Goal: Task Accomplishment & Management: Use online tool/utility

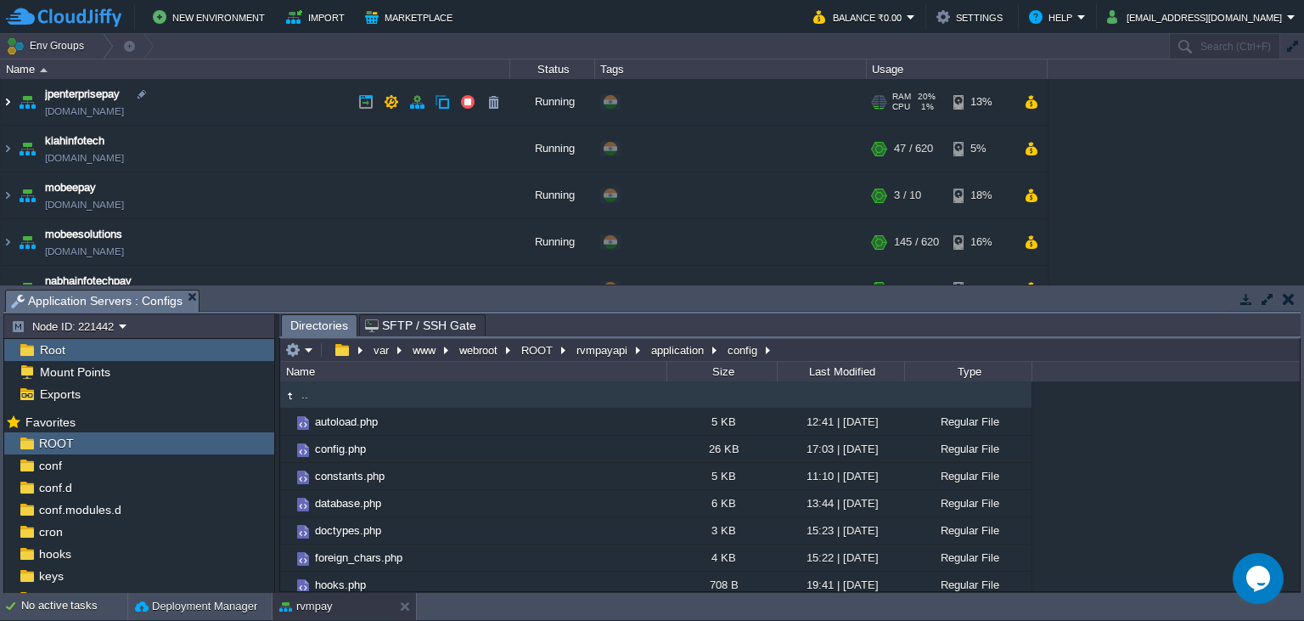
click at [8, 104] on img at bounding box center [8, 102] width 14 height 46
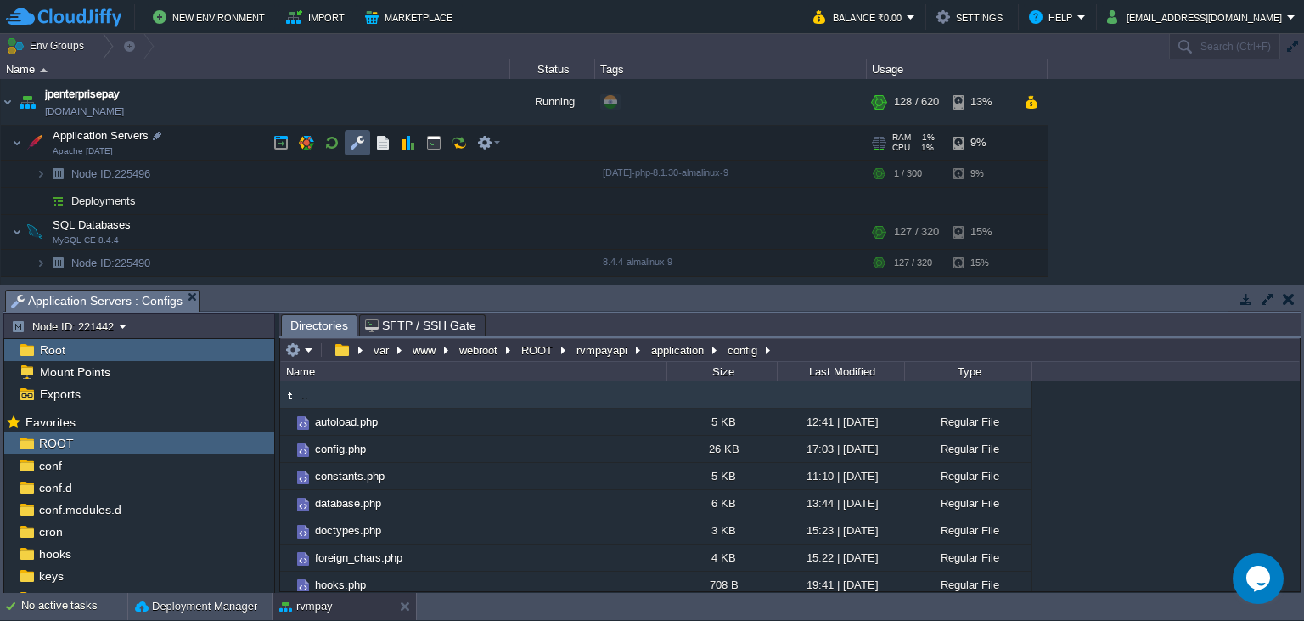
click at [363, 140] on button "button" at bounding box center [357, 142] width 15 height 15
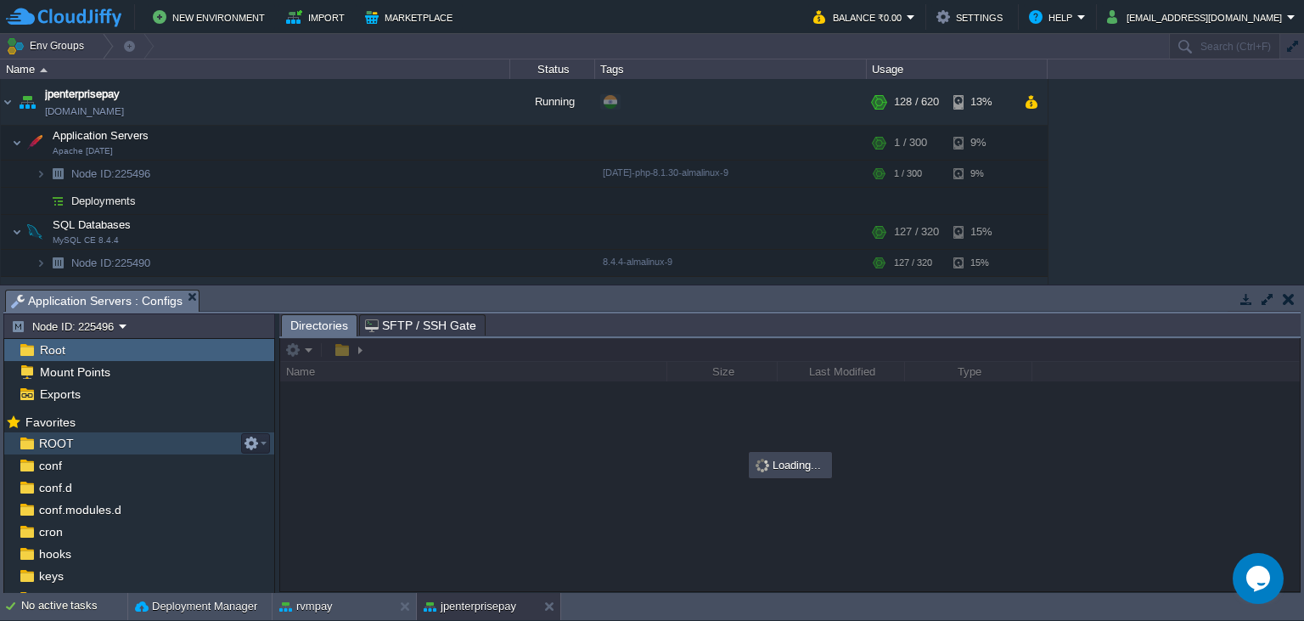
click at [61, 436] on div "ROOT" at bounding box center [139, 443] width 270 height 22
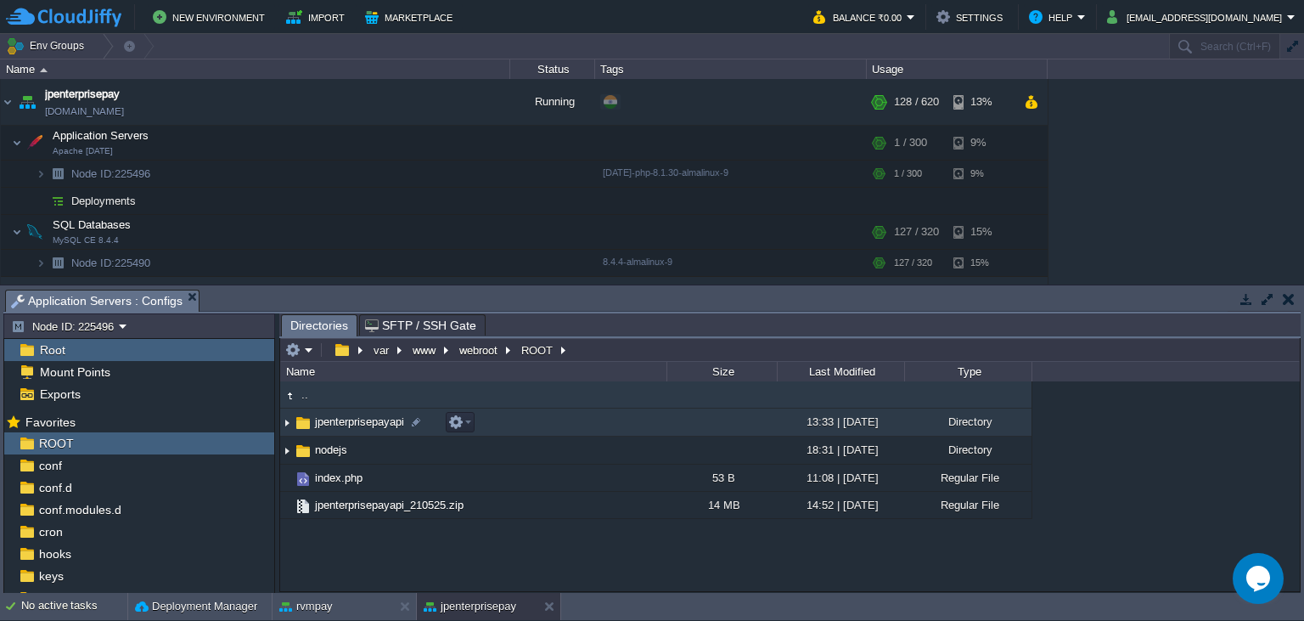
click at [368, 426] on span "jpenterprisepayapi" at bounding box center [359, 421] width 94 height 14
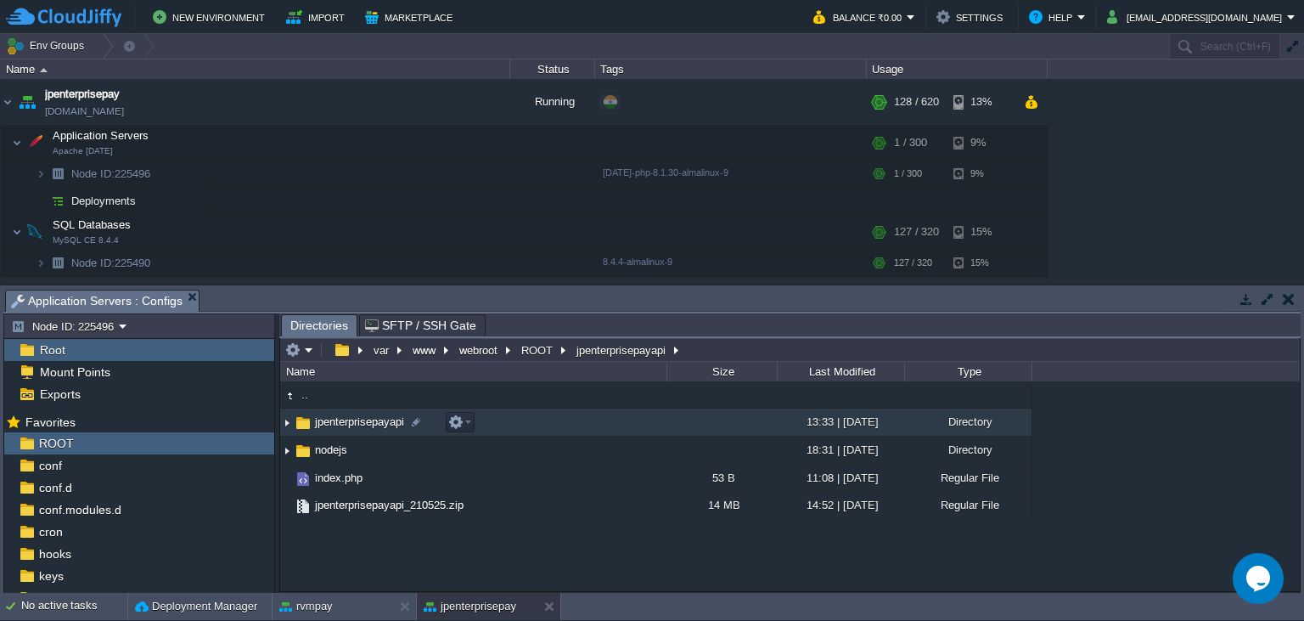
click at [368, 425] on span "jpenterprisepayapi" at bounding box center [359, 421] width 94 height 14
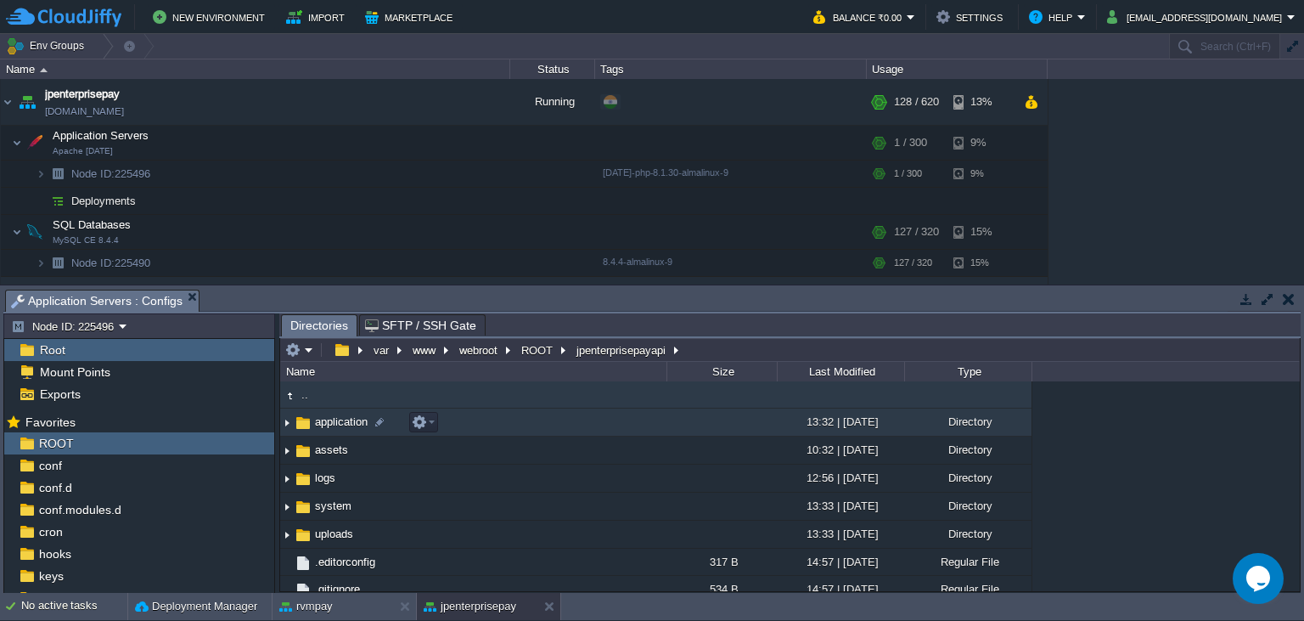
click at [339, 424] on span "application" at bounding box center [341, 421] width 58 height 14
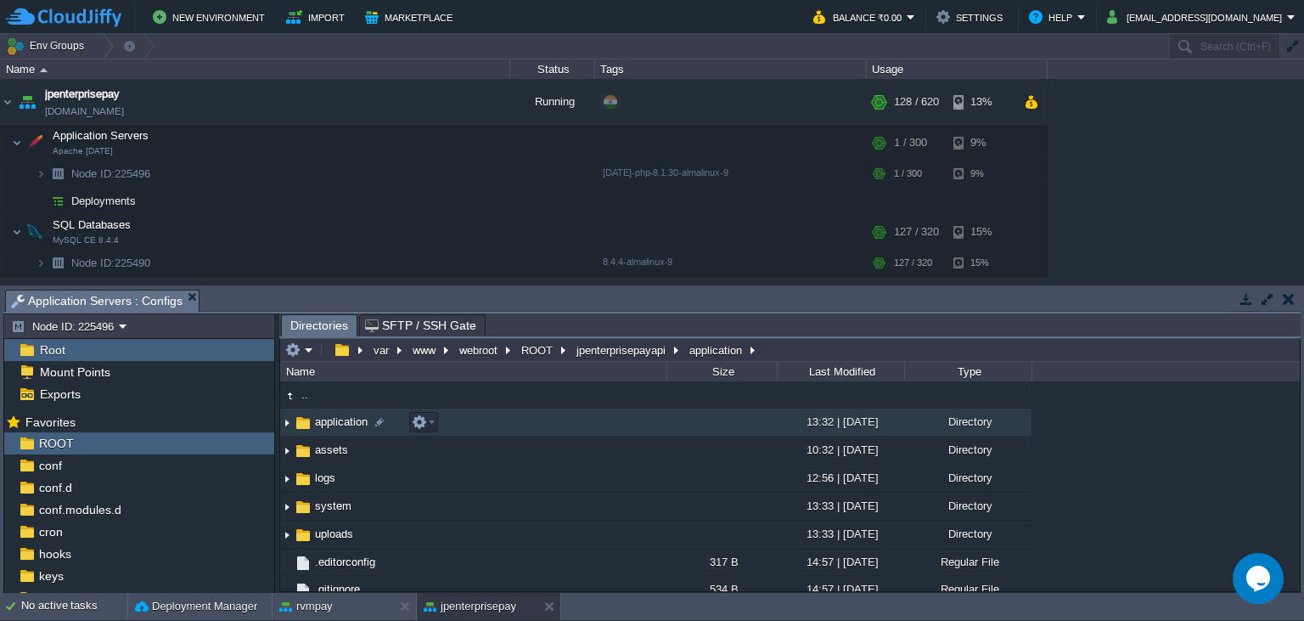
click at [339, 424] on span "application" at bounding box center [341, 421] width 58 height 14
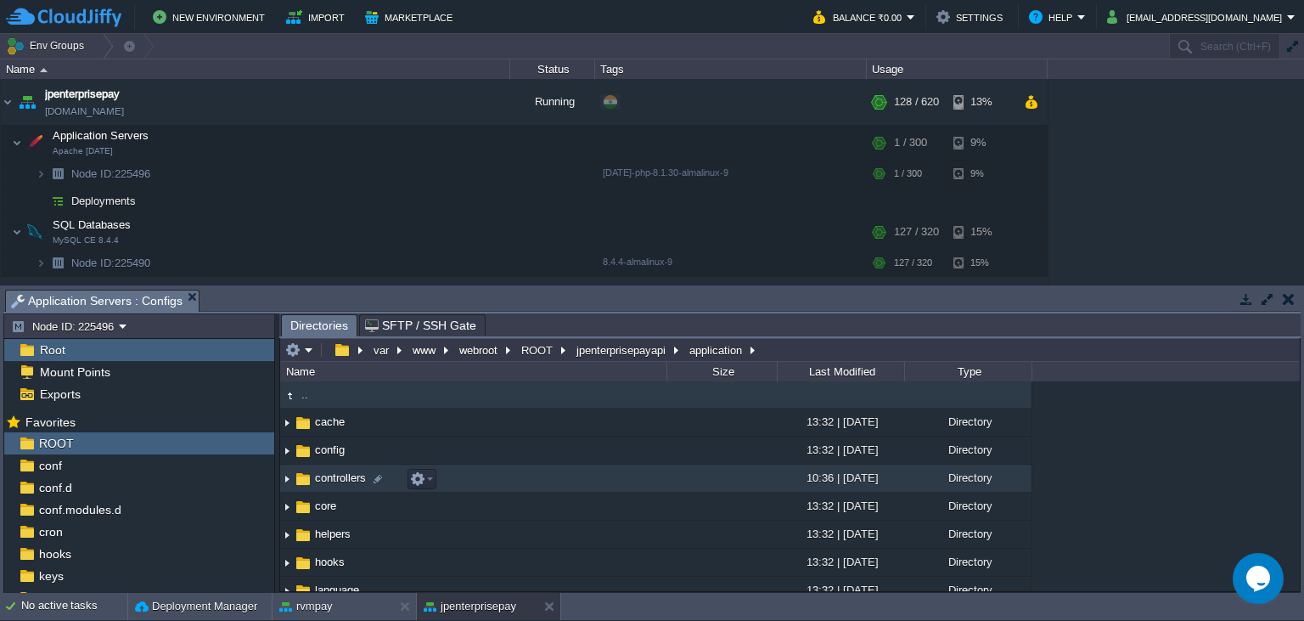
click at [346, 492] on td "controllers" at bounding box center [473, 478] width 386 height 28
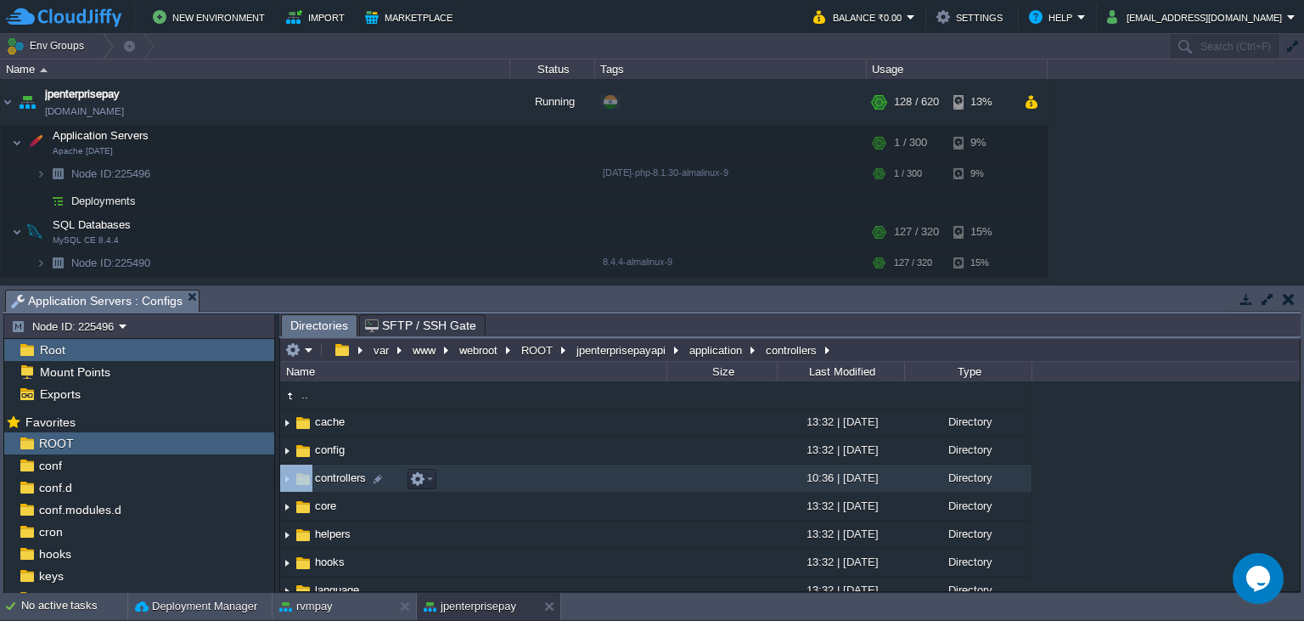
click at [346, 492] on td "controllers" at bounding box center [473, 478] width 386 height 28
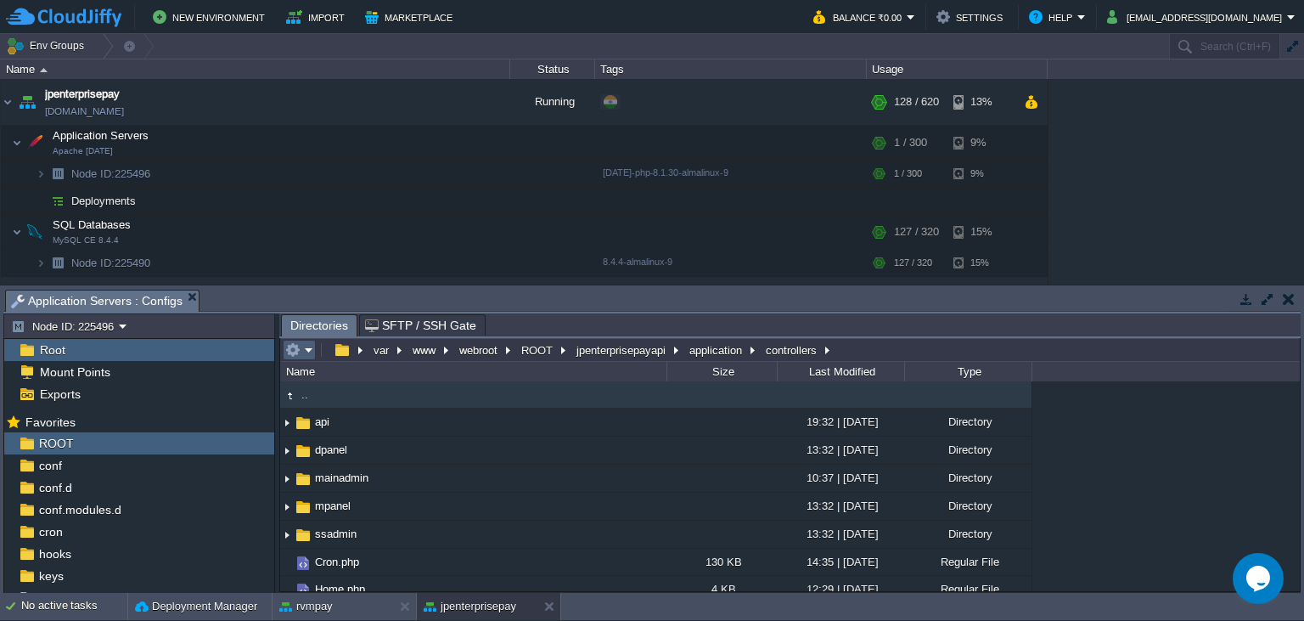
click at [303, 349] on em at bounding box center [299, 349] width 28 height 15
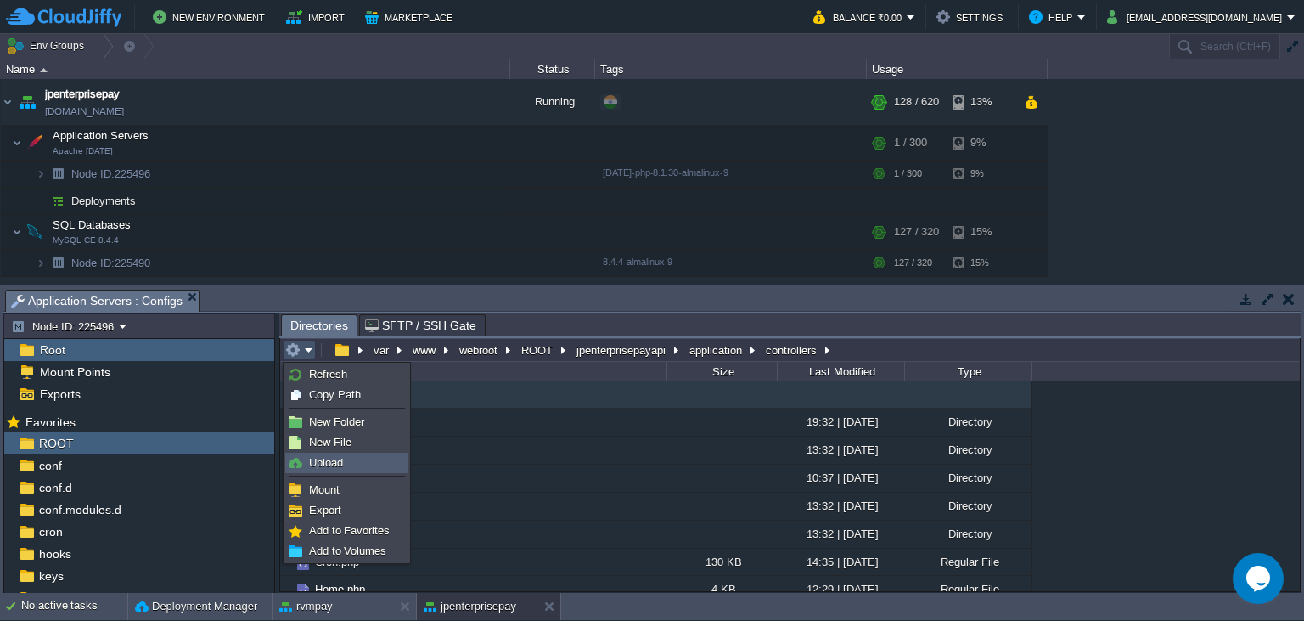
click at [343, 464] on link "Upload" at bounding box center [346, 462] width 121 height 19
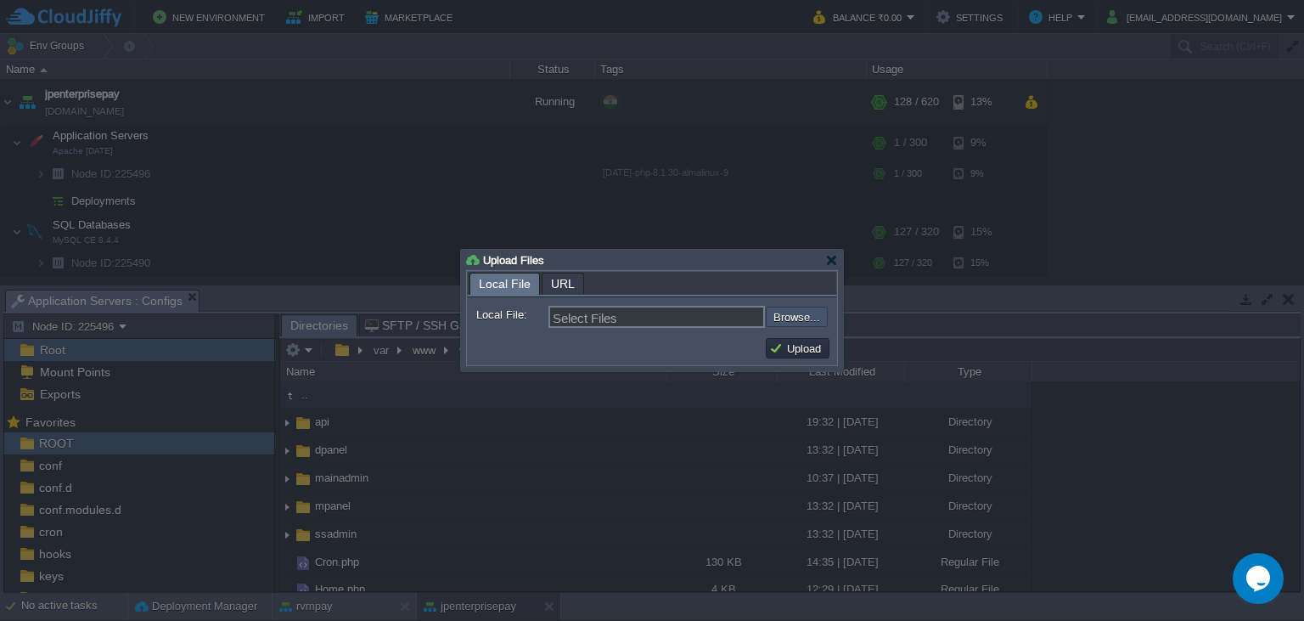
click at [795, 327] on input "file" at bounding box center [720, 316] width 215 height 20
type input "C:\fakepath\Payin.php"
type input "Payin.php"
click at [802, 355] on button "Upload" at bounding box center [797, 347] width 57 height 15
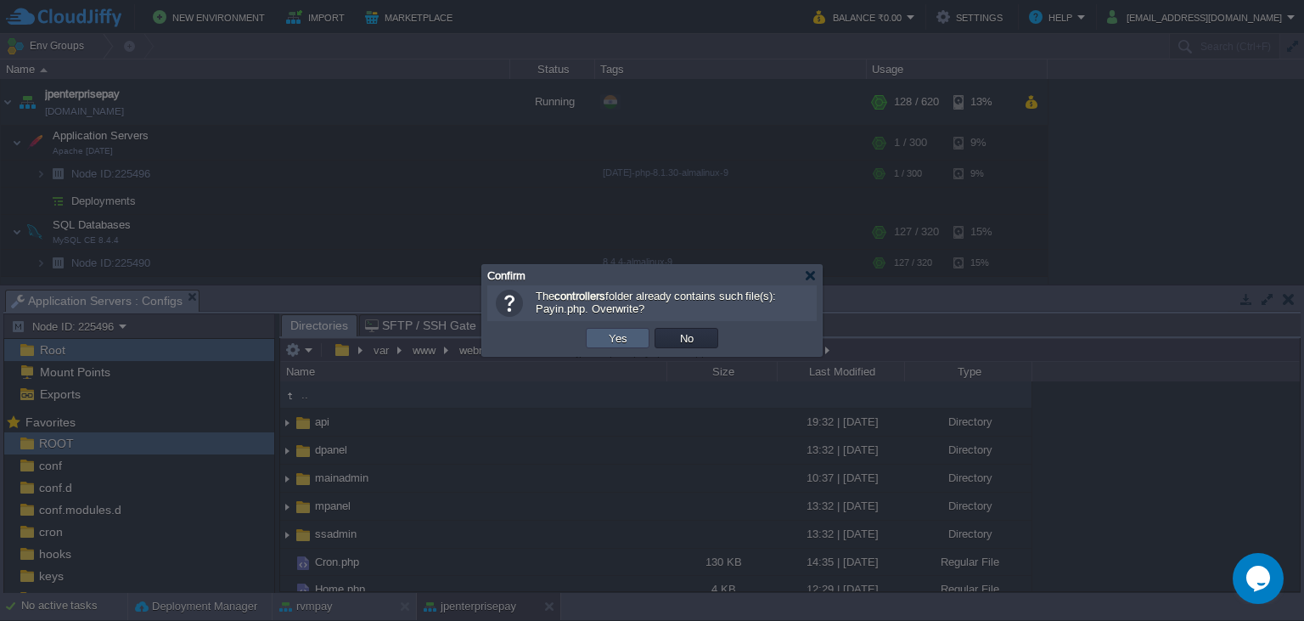
click at [627, 335] on button "Yes" at bounding box center [618, 337] width 29 height 15
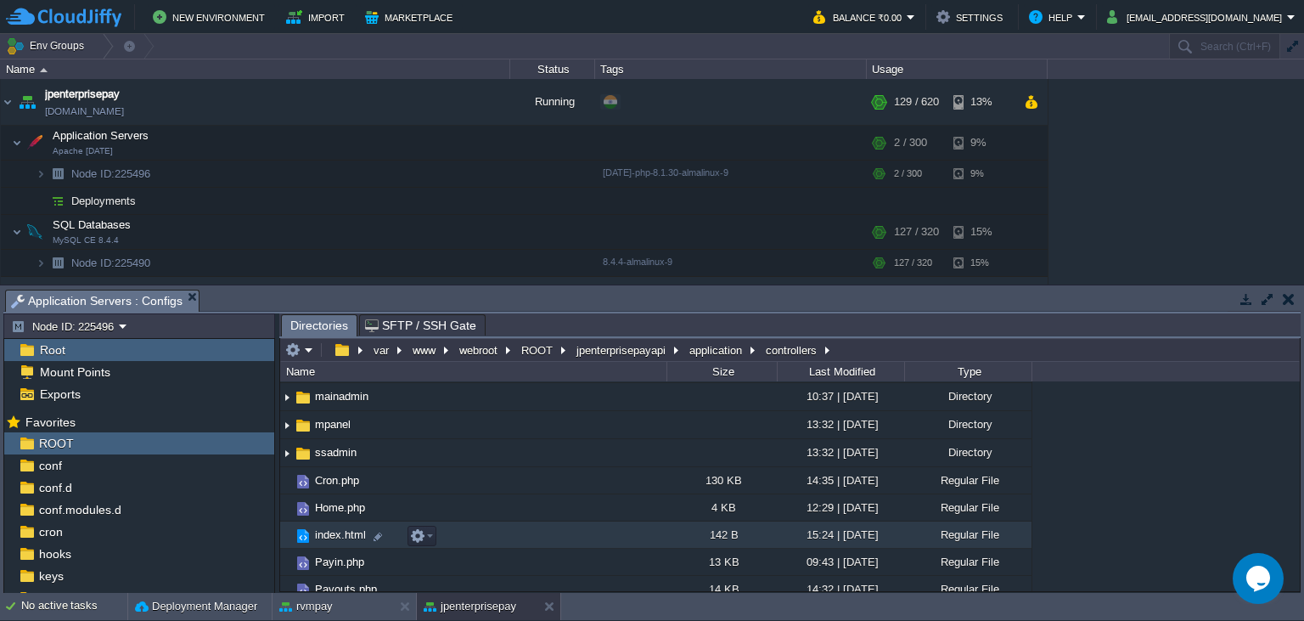
scroll to position [94, 0]
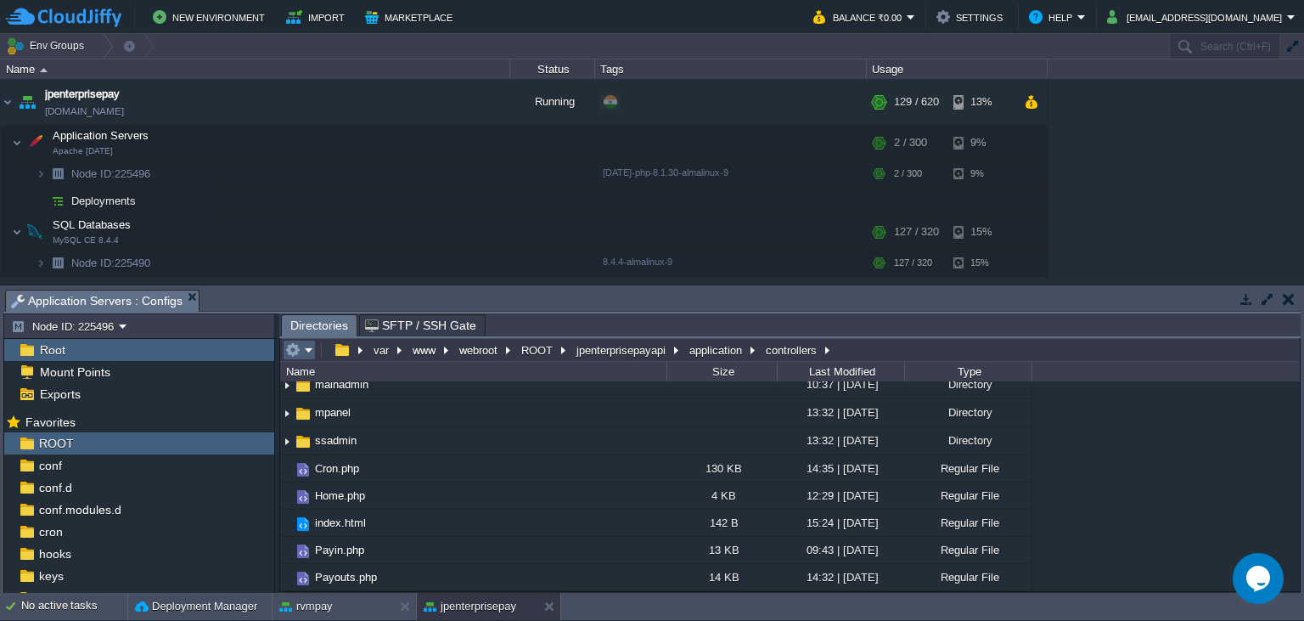
click at [307, 352] on em at bounding box center [299, 349] width 28 height 15
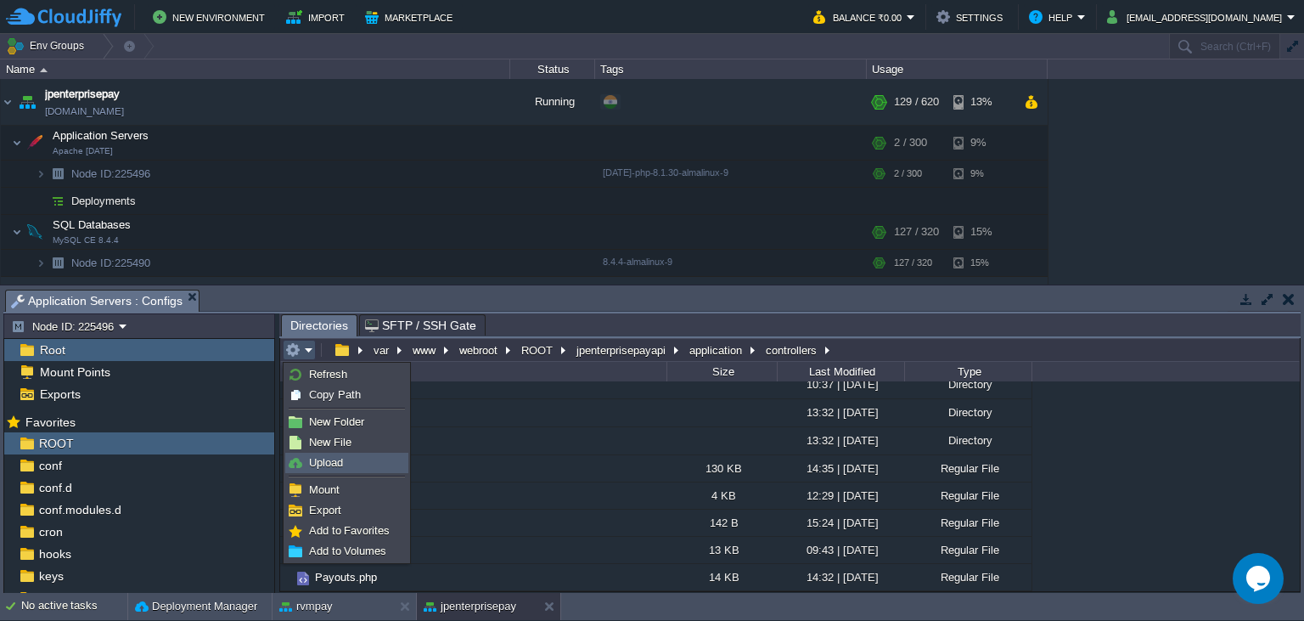
click at [354, 461] on link "Upload" at bounding box center [346, 462] width 121 height 19
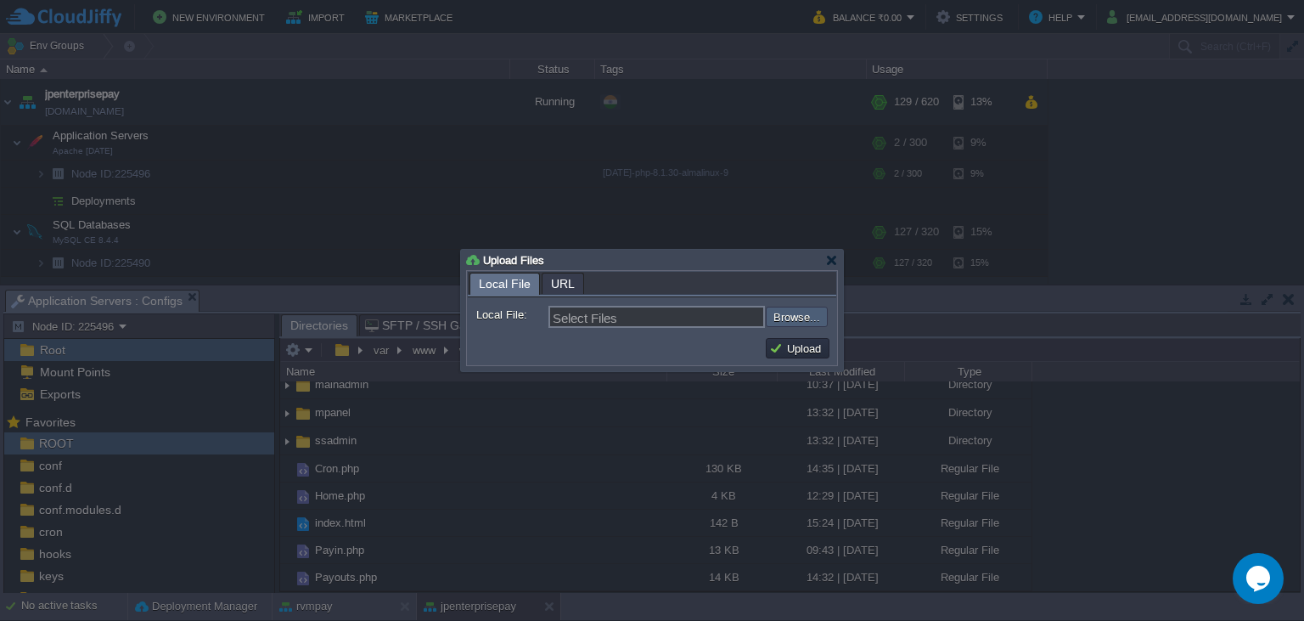
click at [806, 323] on input "file" at bounding box center [720, 316] width 215 height 20
type input "C:\fakepath\Payin.php"
type input "Payin.php"
click at [784, 346] on button "Upload" at bounding box center [797, 347] width 57 height 15
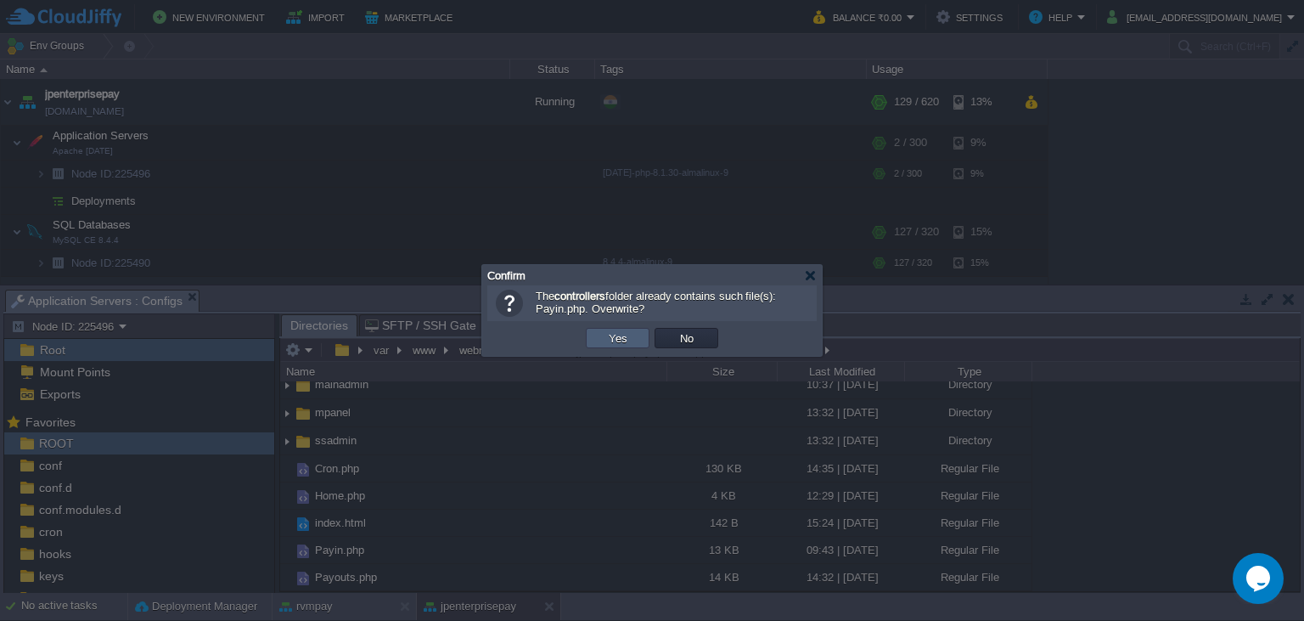
click at [610, 347] on td "Yes" at bounding box center [618, 338] width 64 height 20
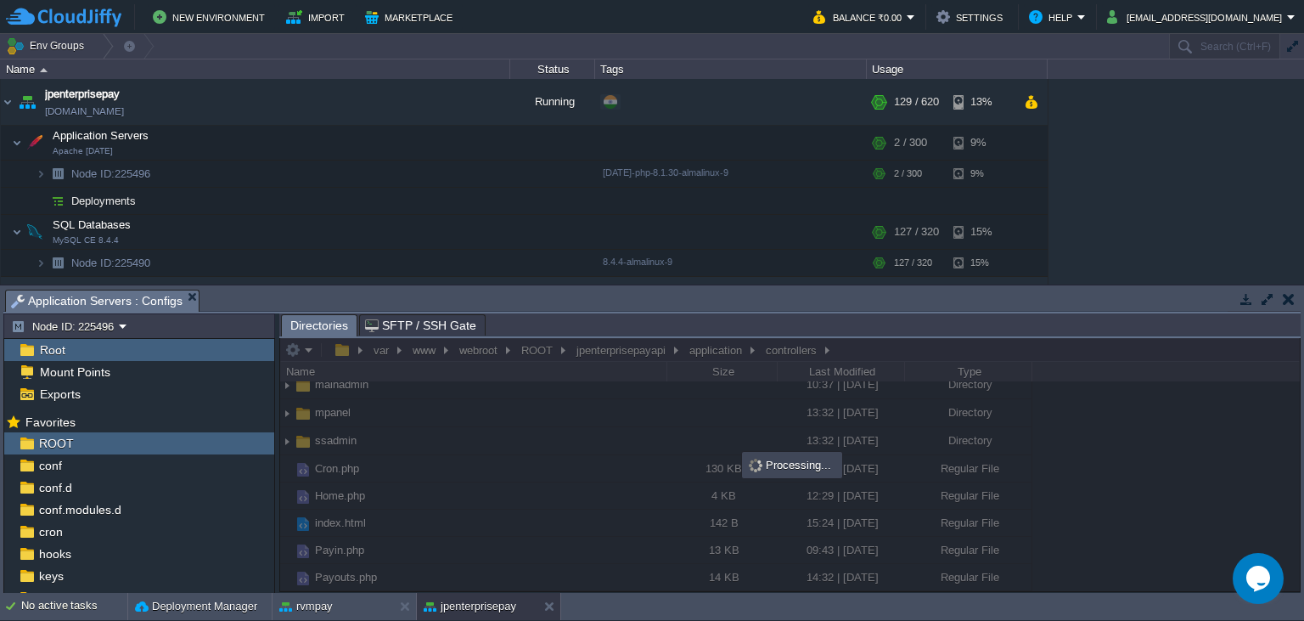
scroll to position [0, 0]
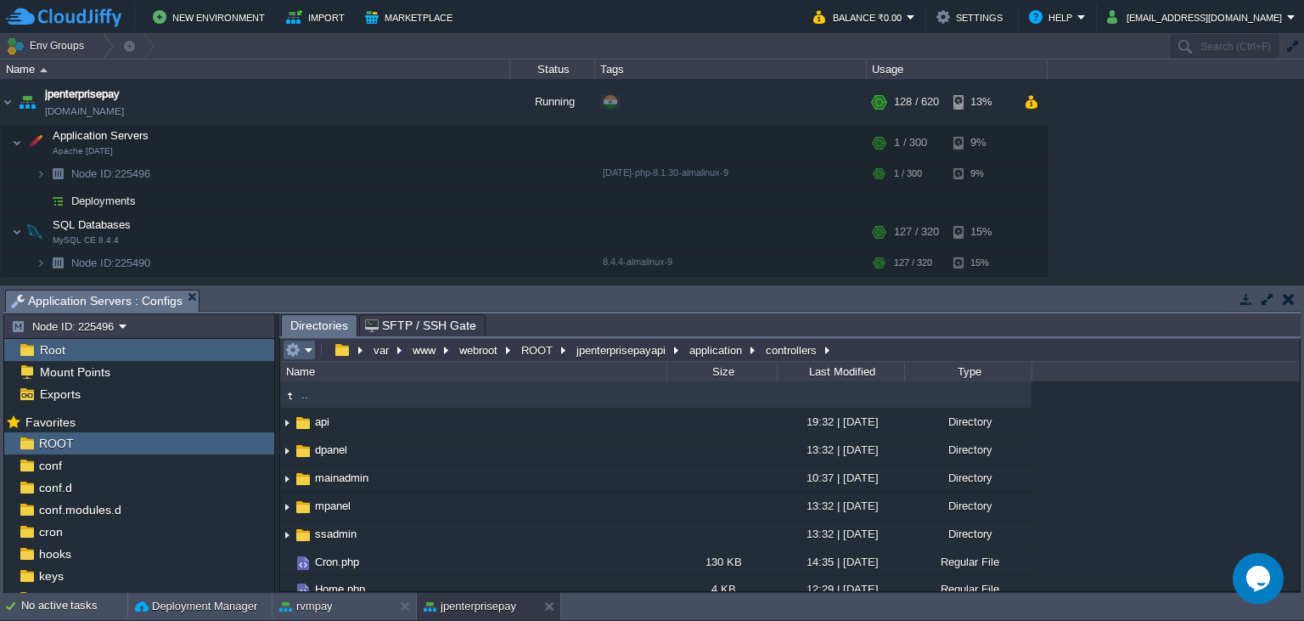
click at [307, 357] on em at bounding box center [299, 349] width 28 height 15
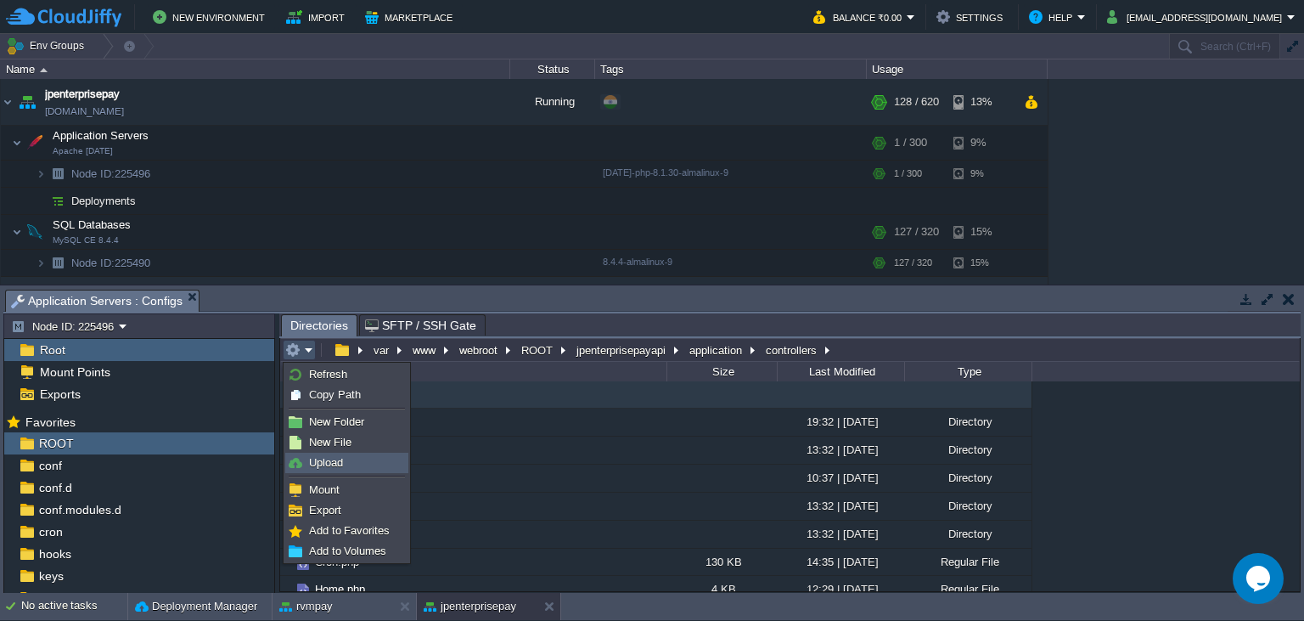
click at [334, 466] on span "Upload" at bounding box center [326, 462] width 34 height 13
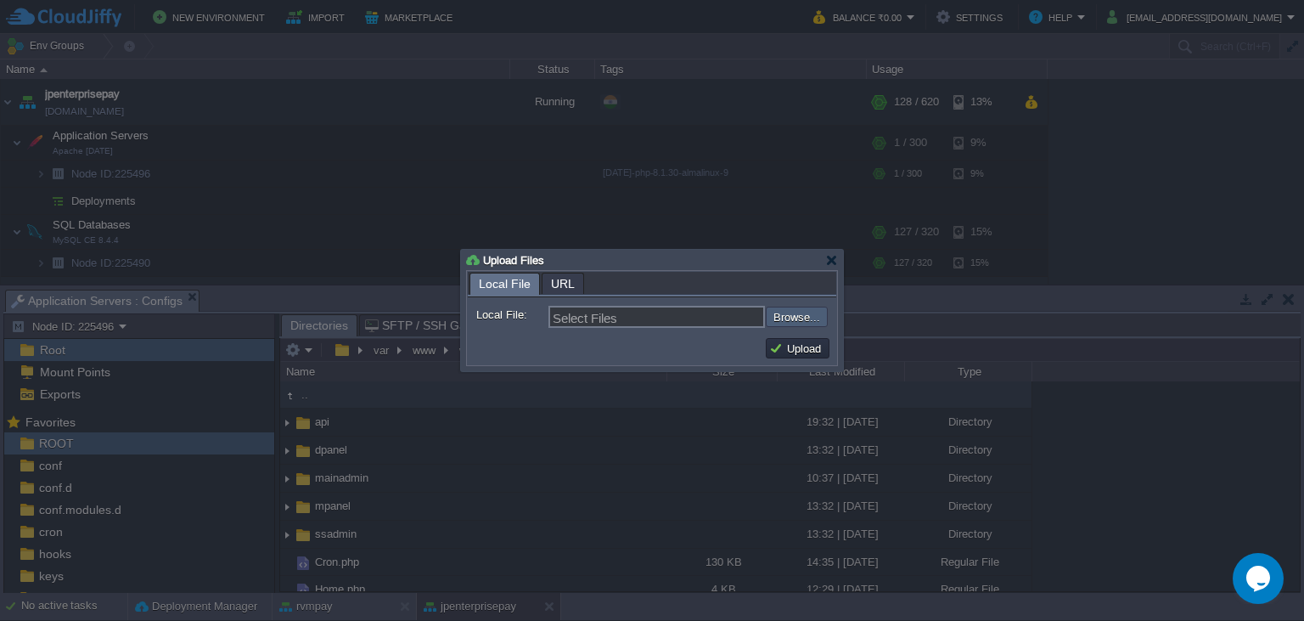
click at [778, 321] on input "file" at bounding box center [720, 316] width 215 height 20
type input "C:\fakepath\Payin.php"
type input "Payin.php"
click at [800, 356] on button "Upload" at bounding box center [797, 347] width 57 height 15
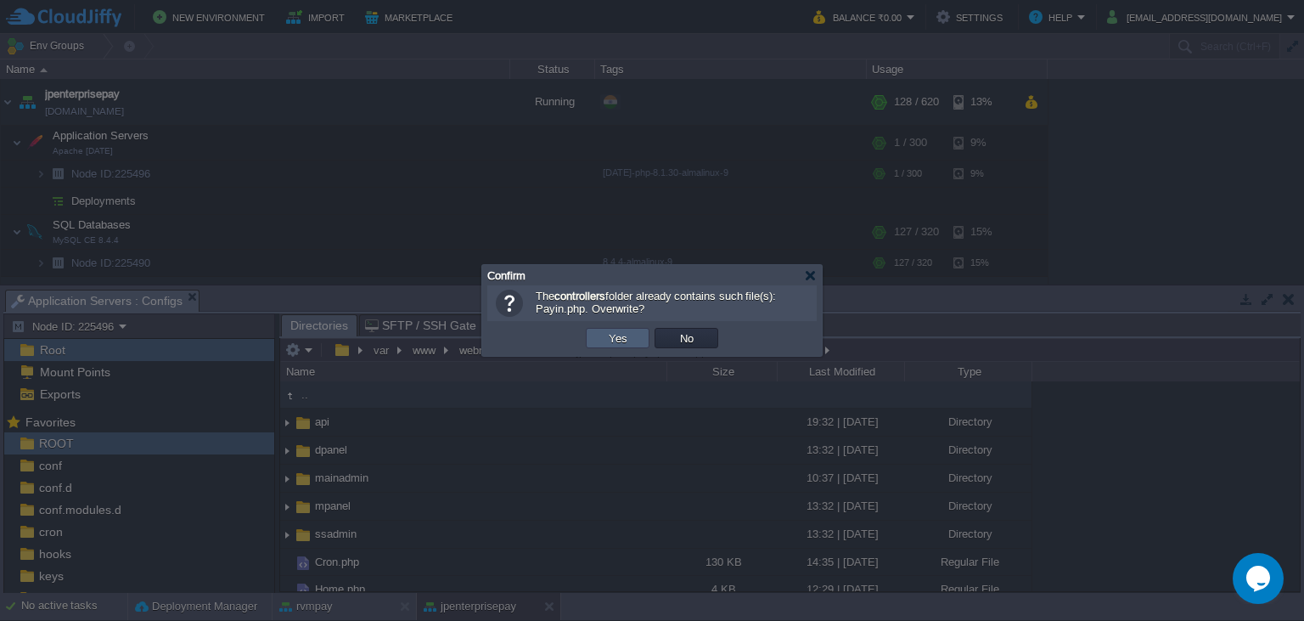
click at [585, 334] on td "Yes" at bounding box center [617, 337] width 69 height 25
click at [596, 340] on td "Yes" at bounding box center [618, 338] width 64 height 20
